Goal: Task Accomplishment & Management: Manage account settings

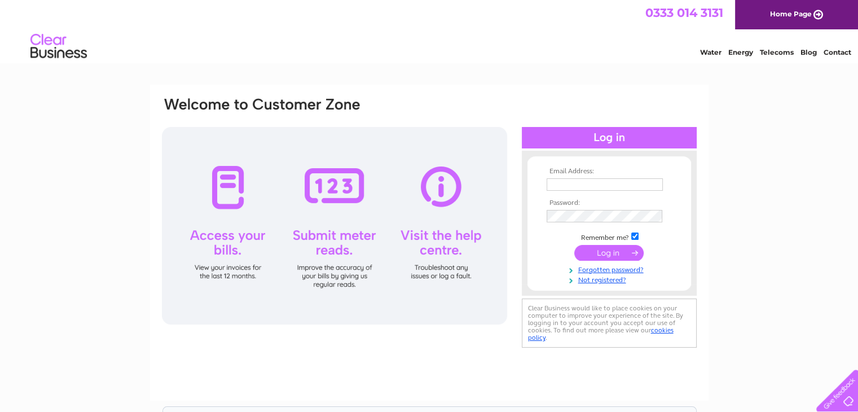
type input "alex@deerhunter.co.uk"
click at [626, 249] on input "submit" at bounding box center [609, 253] width 69 height 16
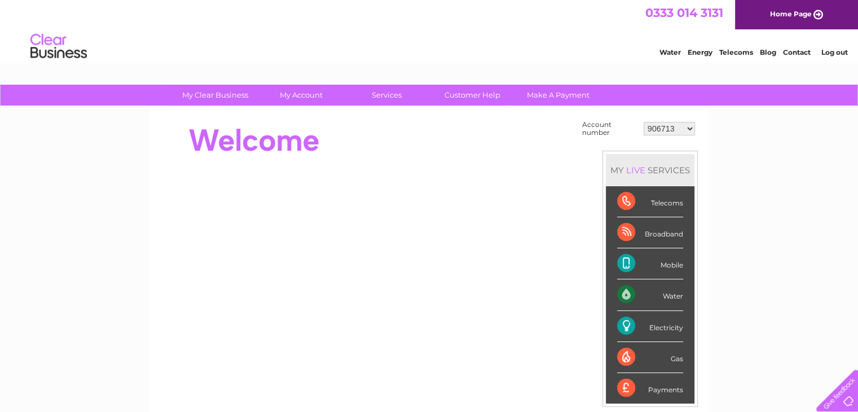
click at [664, 123] on select "906713 1015206 30267840" at bounding box center [669, 129] width 51 height 14
select select "30267840"
click at [644, 122] on select "906713 1015206 30267840" at bounding box center [669, 129] width 51 height 14
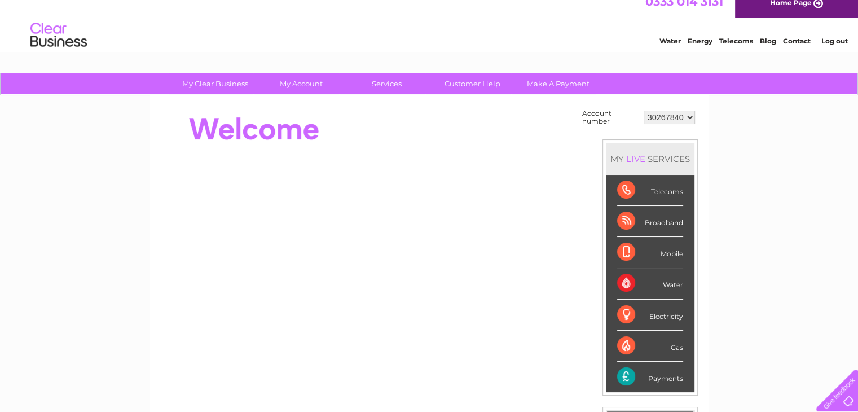
scroll to position [25, 0]
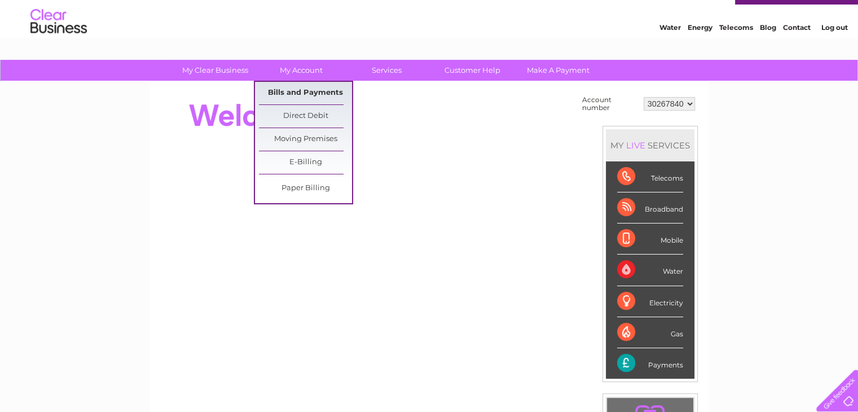
click at [307, 94] on link "Bills and Payments" at bounding box center [305, 93] width 93 height 23
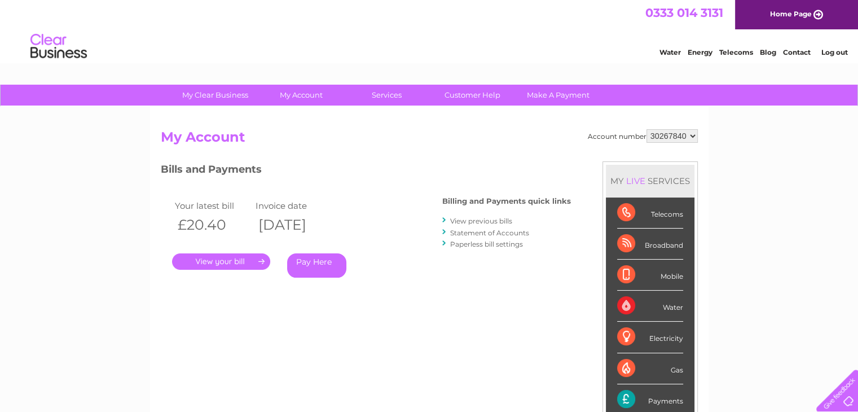
click at [227, 265] on link "." at bounding box center [221, 261] width 98 height 16
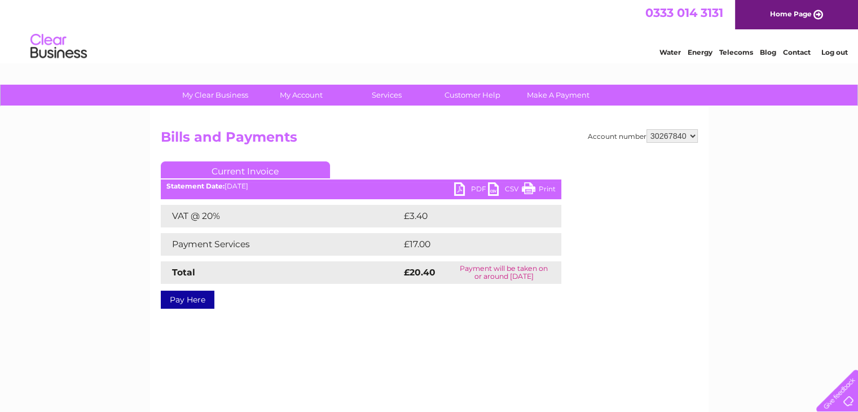
click at [459, 186] on link "PDF" at bounding box center [471, 190] width 34 height 16
